Goal: Information Seeking & Learning: Learn about a topic

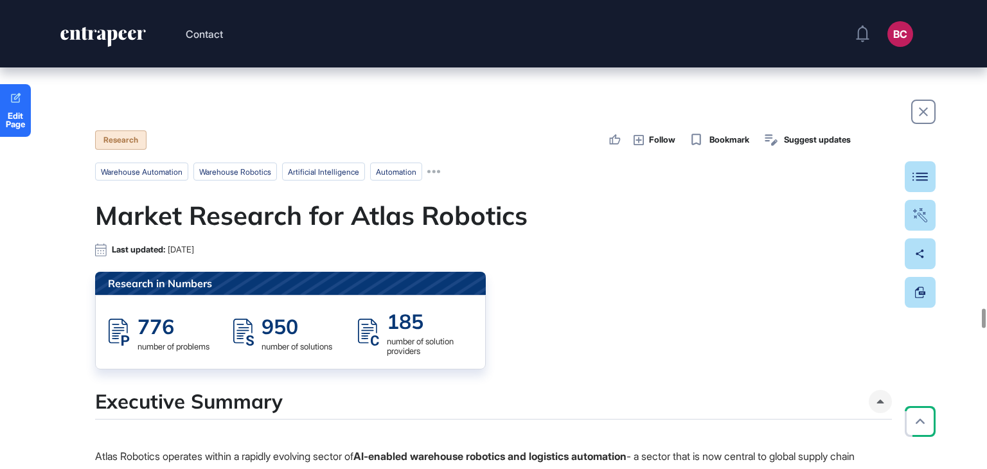
scroll to position [33790, 0]
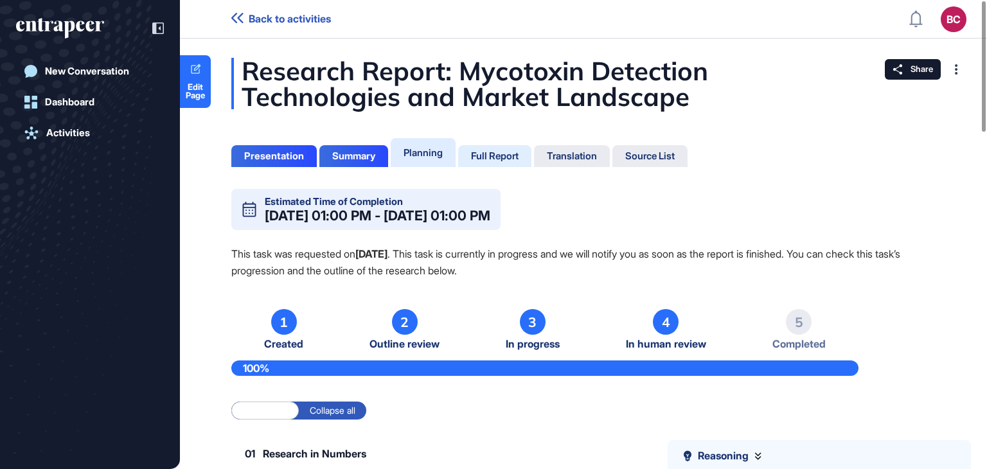
click at [507, 156] on div "Full Report" at bounding box center [495, 156] width 48 height 12
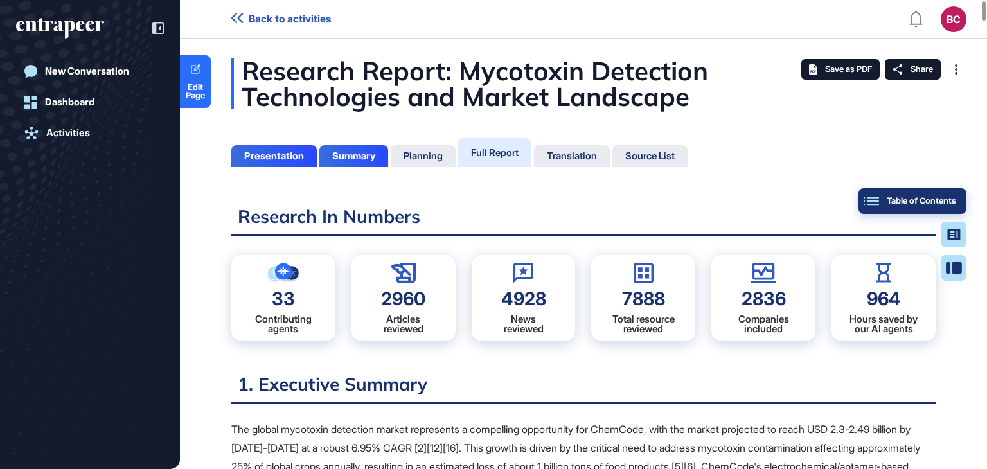
click at [957, 255] on button "Table of Contents" at bounding box center [954, 268] width 26 height 26
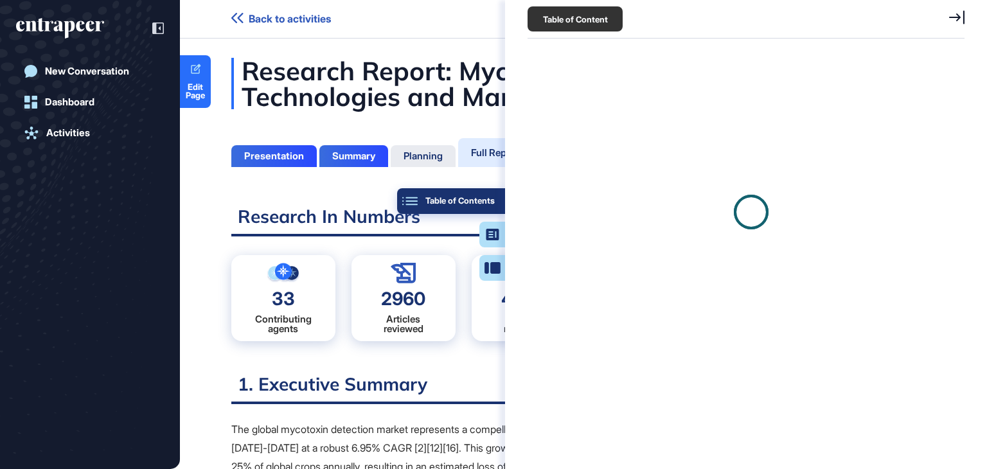
scroll to position [6, 0]
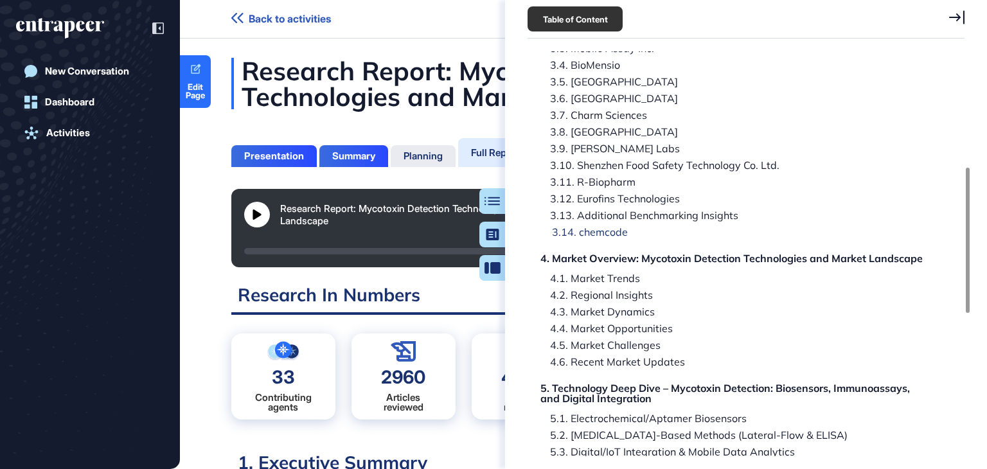
click at [598, 253] on div "3.14. chemcode" at bounding box center [731, 258] width 382 height 10
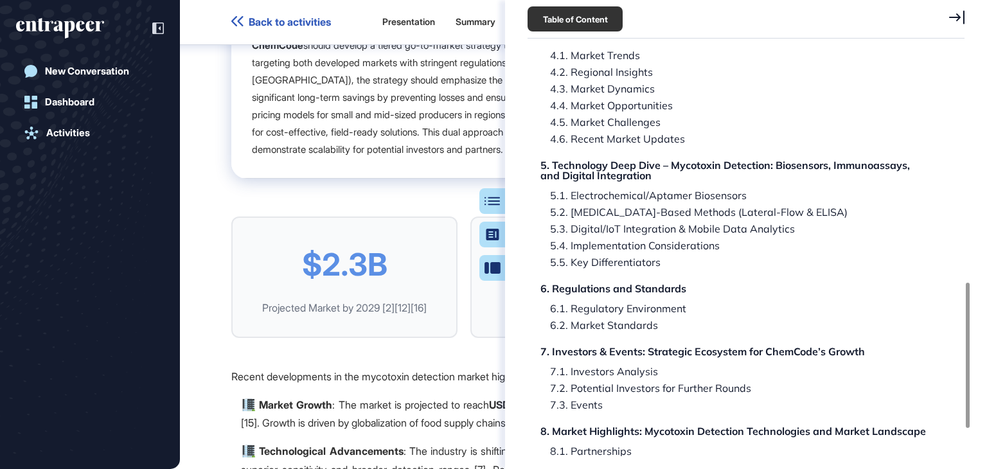
scroll to position [643, 0]
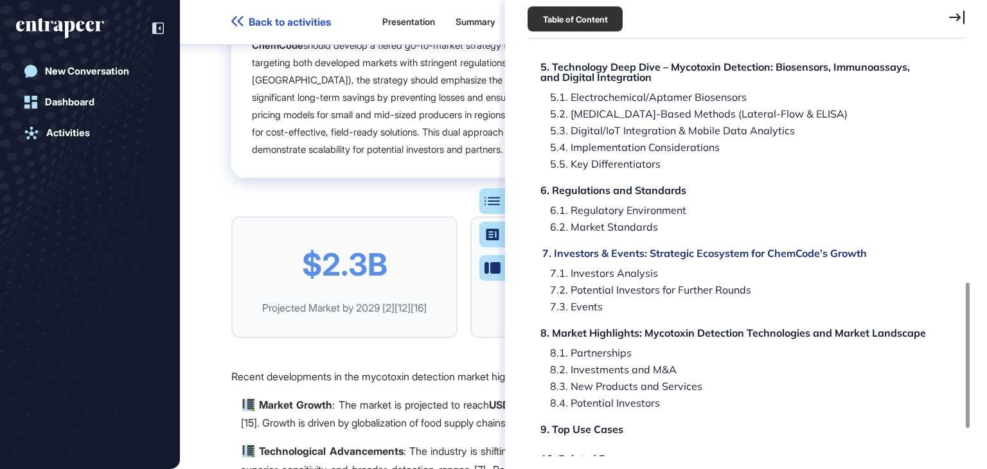
click at [720, 248] on div "7. Investors & Events: Strategic Ecosystem for ChemCode’s Growth" at bounding box center [704, 253] width 325 height 10
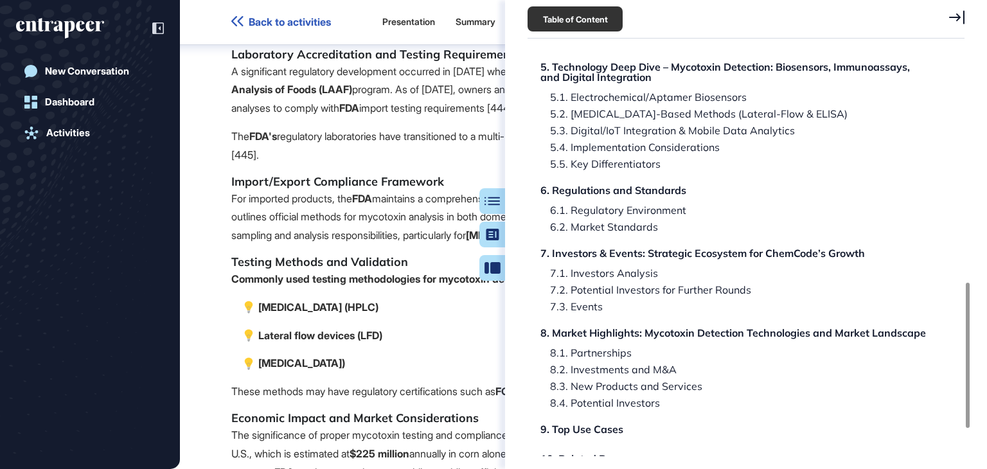
scroll to position [107541, 0]
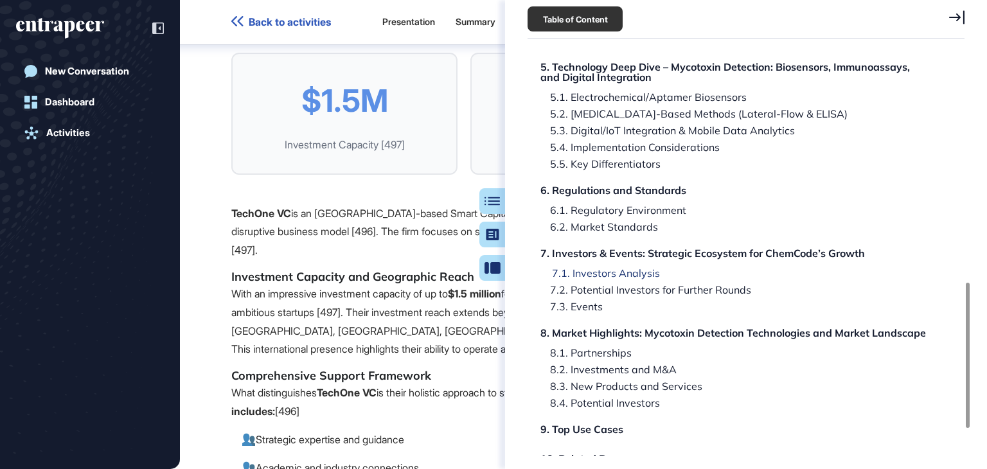
click at [639, 285] on div "7.1. Investors Analysis" at bounding box center [645, 290] width 211 height 10
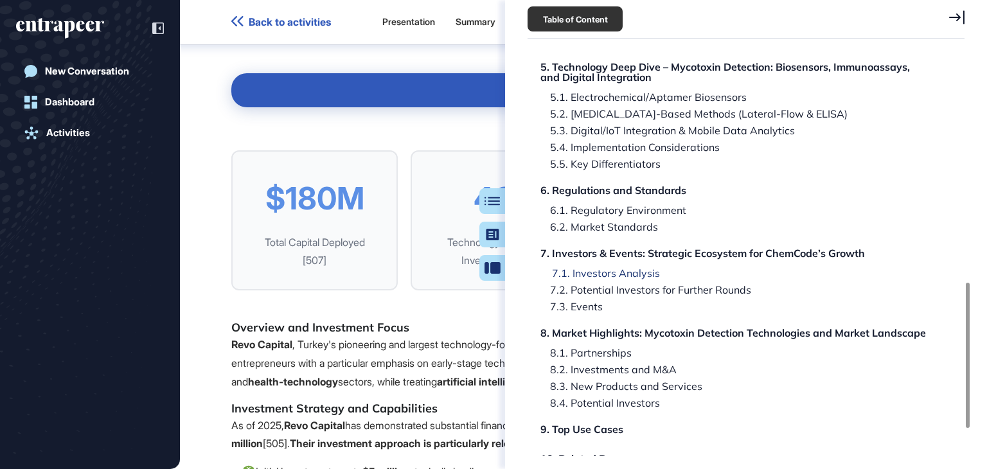
scroll to position [109438, 0]
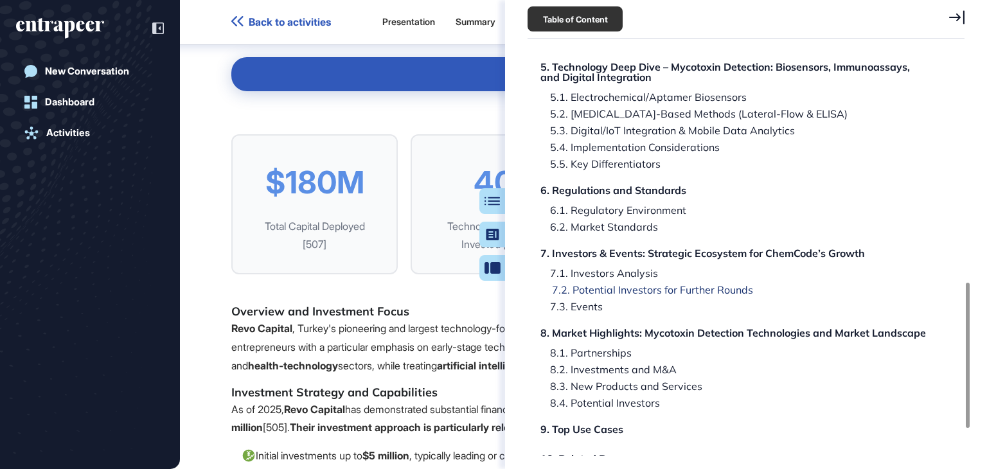
click at [603, 301] on div "7.2. Potential Investors for Further Rounds" at bounding box center [571, 306] width 62 height 10
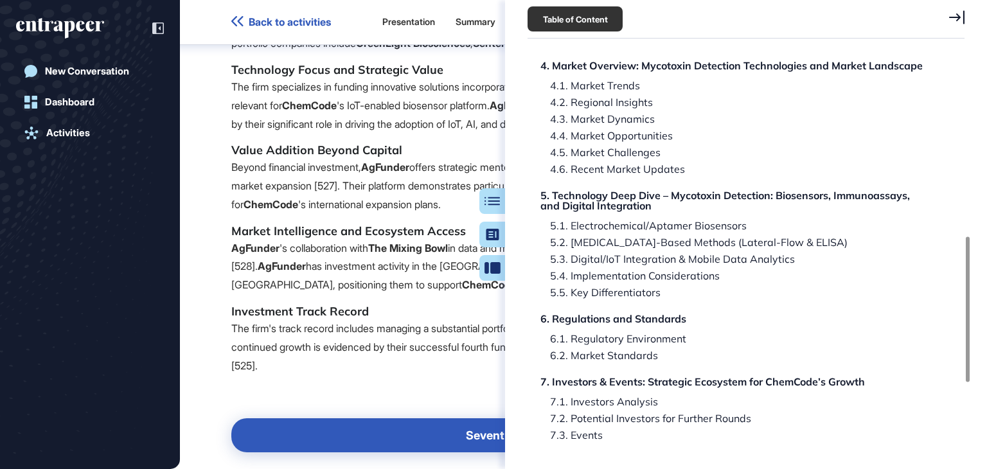
scroll to position [450, 0]
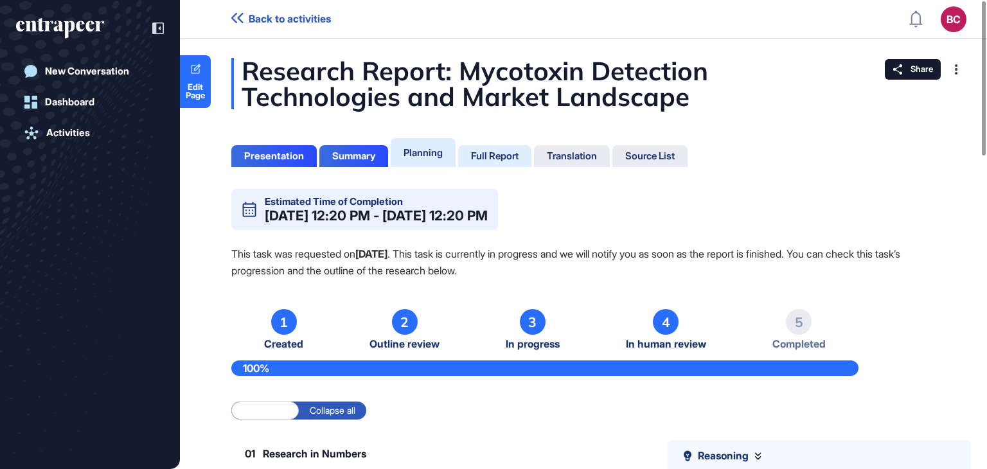
click at [534, 156] on div "Full Report" at bounding box center [572, 156] width 76 height 22
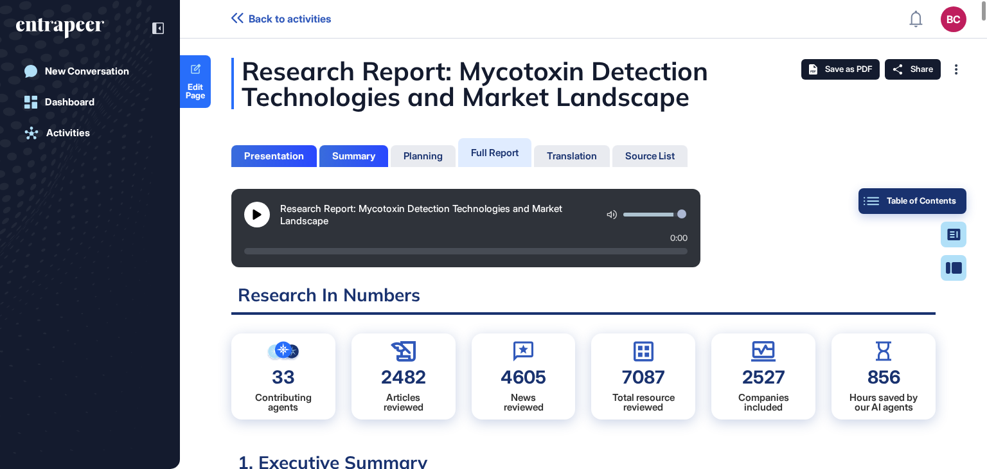
scroll to position [404, 3]
click at [957, 255] on button "Table of Contents" at bounding box center [954, 268] width 26 height 26
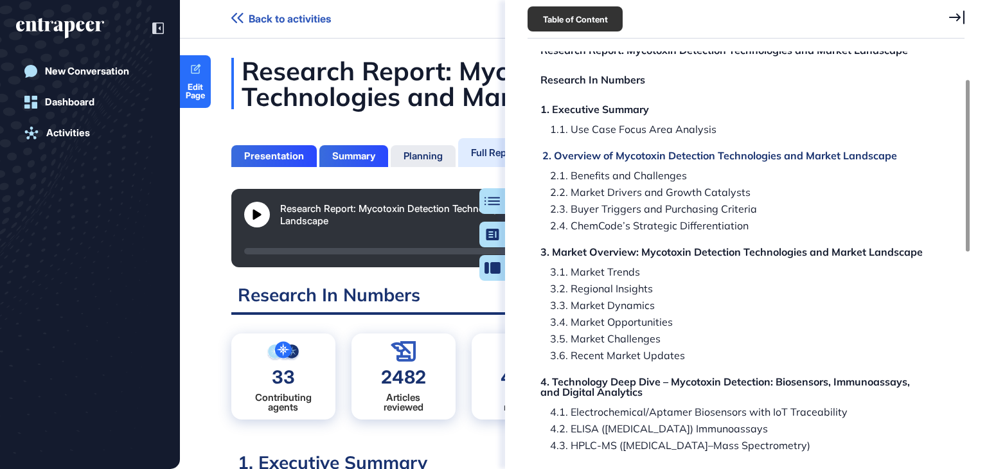
scroll to position [0, 0]
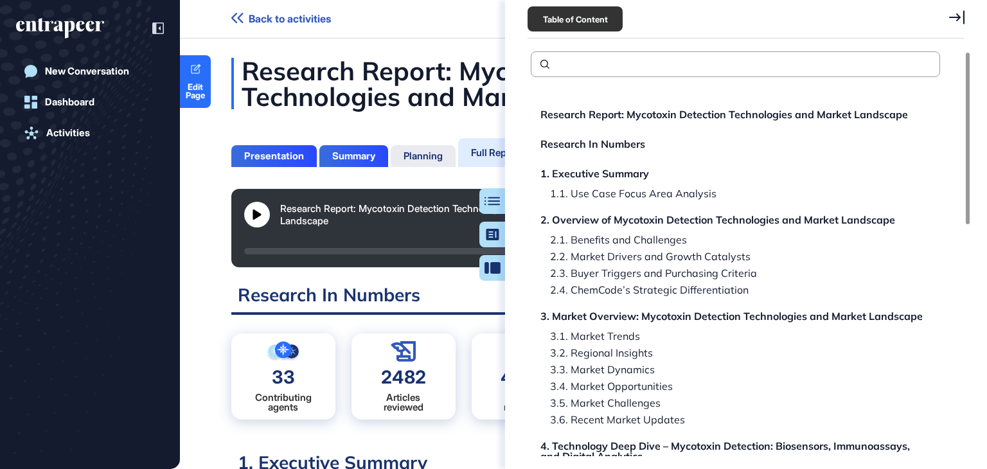
click at [950, 16] on icon at bounding box center [956, 17] width 15 height 14
